Goal: Navigation & Orientation: Go to known website

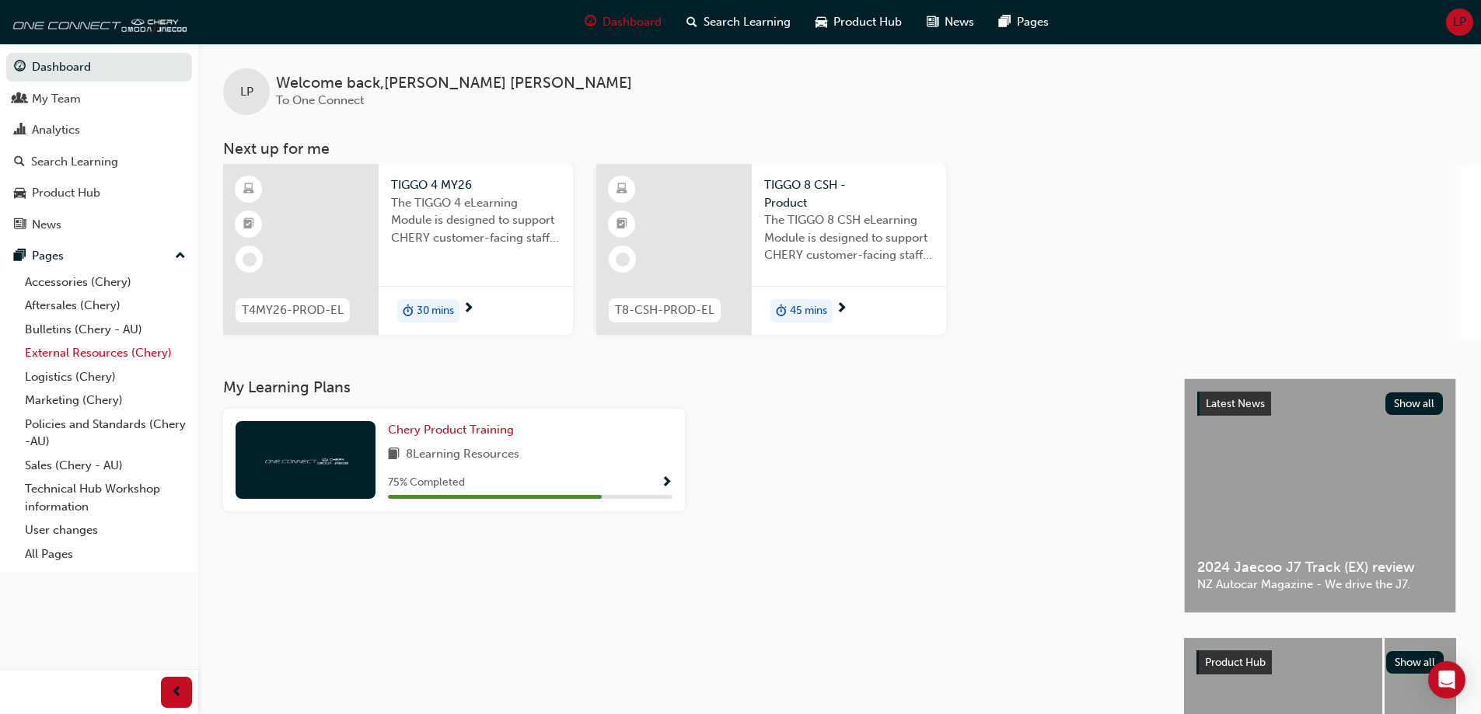
click at [138, 355] on link "External Resources (Chery)" at bounding box center [105, 353] width 173 height 24
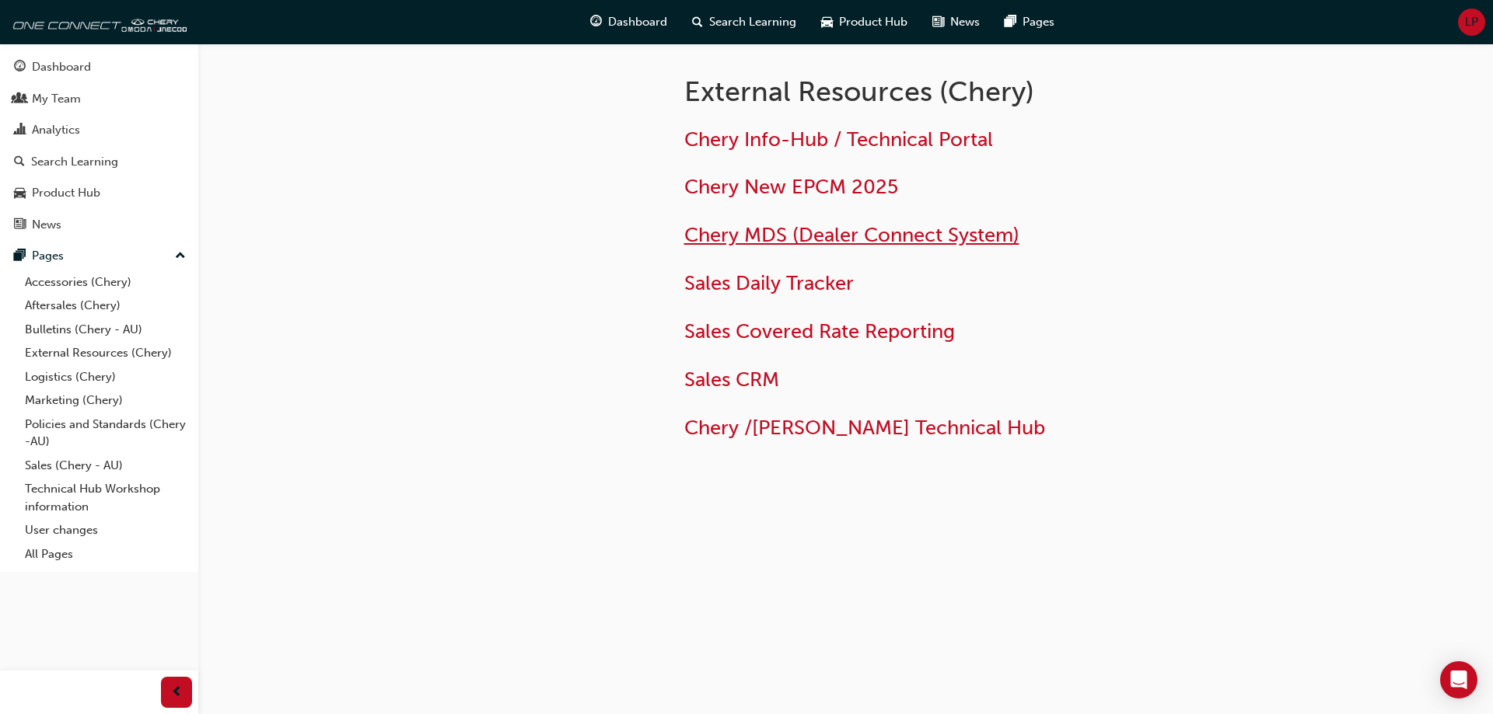
click at [854, 239] on span "Chery MDS (Dealer Connect System)" at bounding box center [851, 235] width 335 height 24
